Goal: Transaction & Acquisition: Purchase product/service

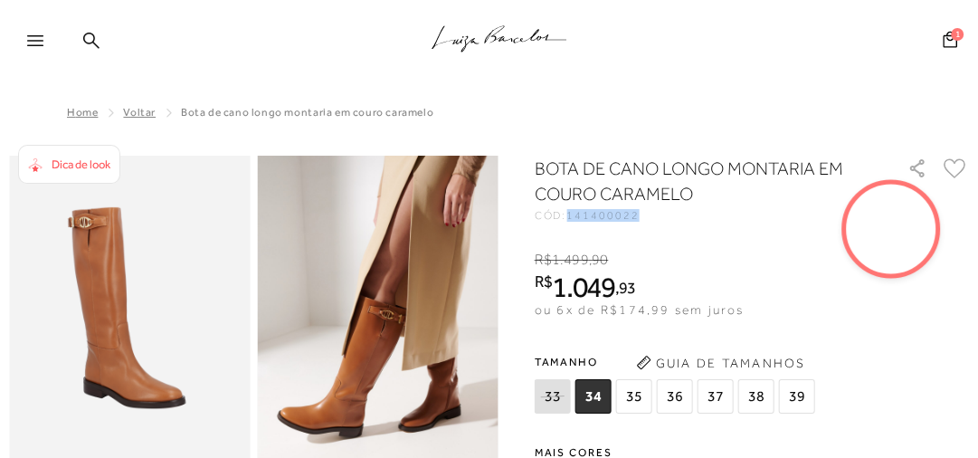
drag, startPoint x: 0, startPoint y: 0, endPoint x: 96, endPoint y: 53, distance: 109.8
click at [90, 46] on icon at bounding box center [91, 40] width 16 height 17
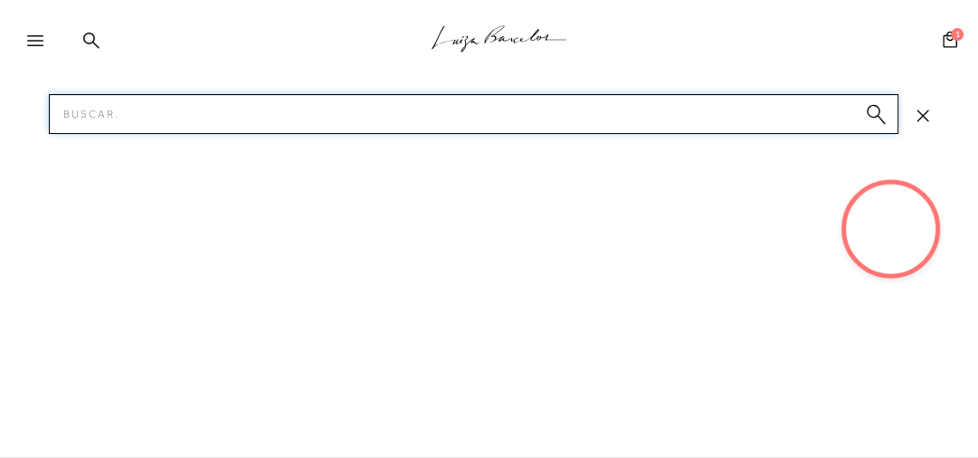
click at [103, 111] on input "Pesquisar" at bounding box center [474, 114] width 850 height 40
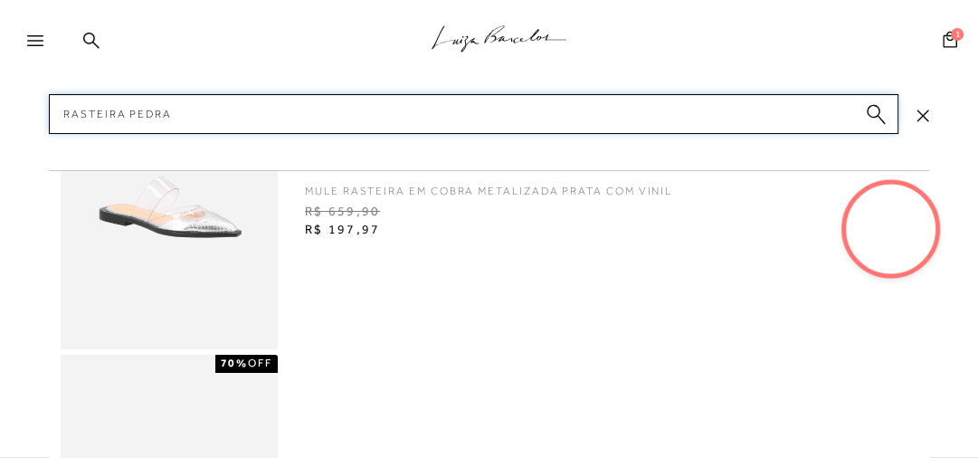
type input "rasteira pedra"
click at [873, 117] on circle "submit" at bounding box center [873, 111] width 13 height 13
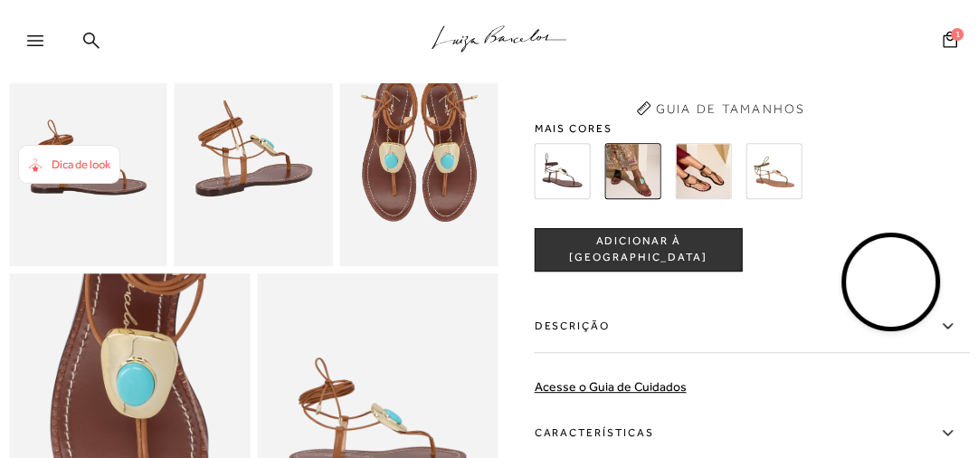
scroll to position [507, 0]
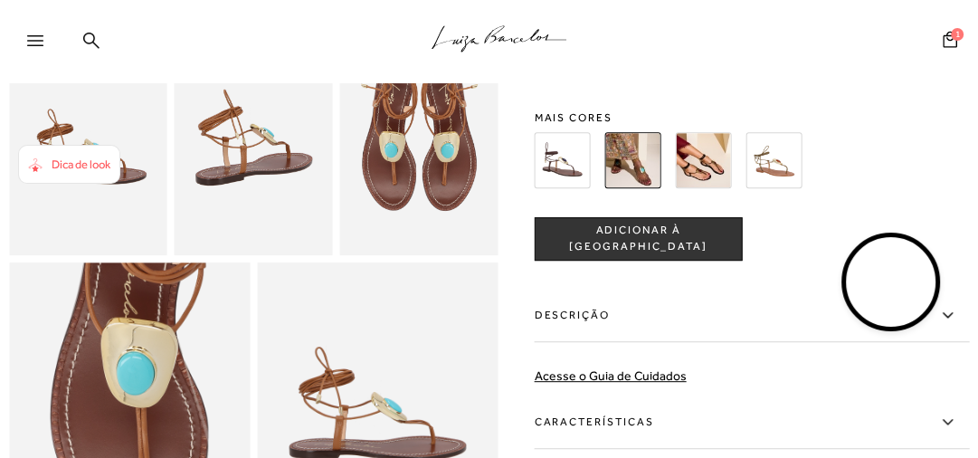
drag, startPoint x: 699, startPoint y: 184, endPoint x: 686, endPoint y: 177, distance: 14.2
click at [699, 184] on img at bounding box center [704, 160] width 56 height 56
